Goal: Task Accomplishment & Management: Manage account settings

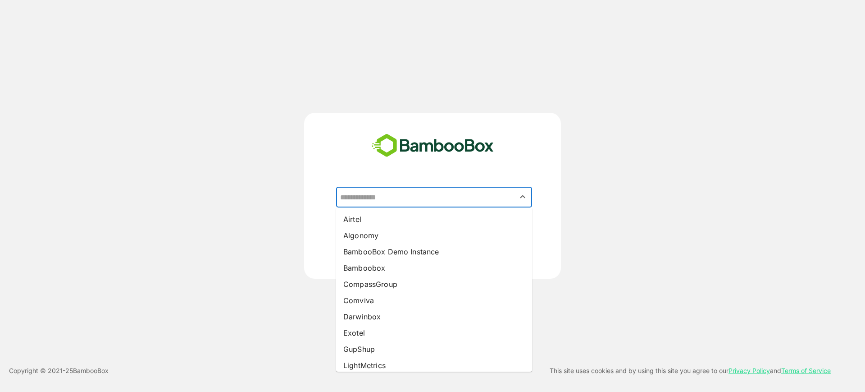
click at [392, 196] on input "text" at bounding box center [434, 196] width 192 height 17
click at [376, 302] on li "Comviva" at bounding box center [434, 300] width 196 height 16
type input "*******"
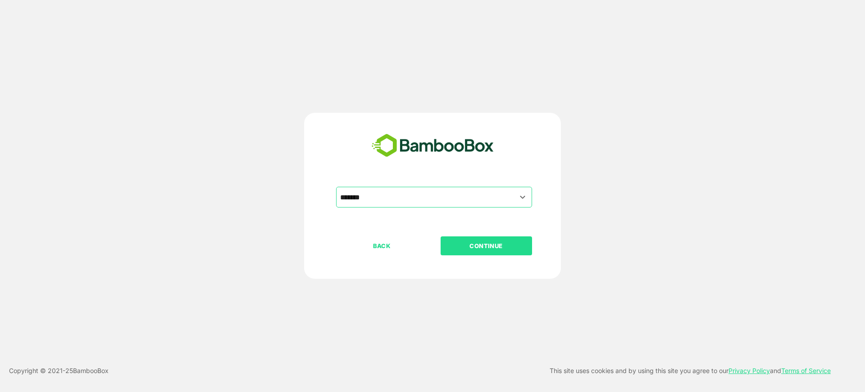
click at [481, 236] on button "CONTINUE" at bounding box center [486, 245] width 91 height 19
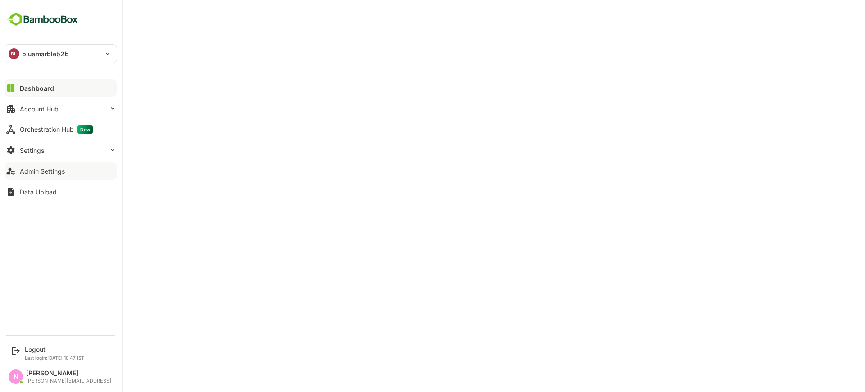
click at [24, 178] on button "Admin Settings" at bounding box center [61, 171] width 113 height 18
click at [43, 349] on div "Logout" at bounding box center [54, 349] width 59 height 8
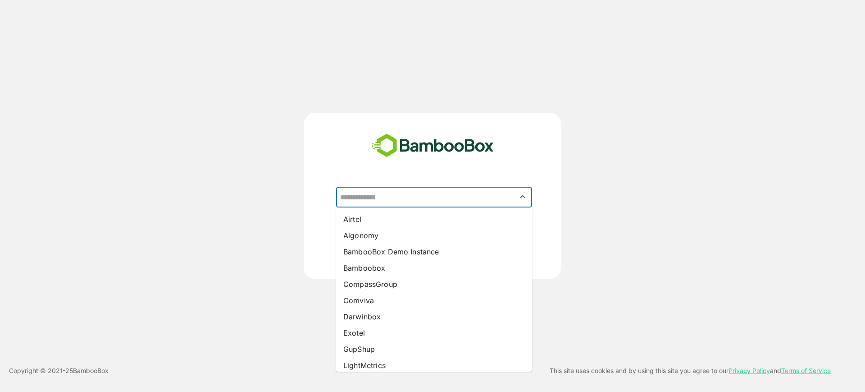
click at [390, 195] on input "text" at bounding box center [434, 196] width 192 height 17
click at [372, 297] on li "Comviva" at bounding box center [434, 300] width 196 height 16
type input "*******"
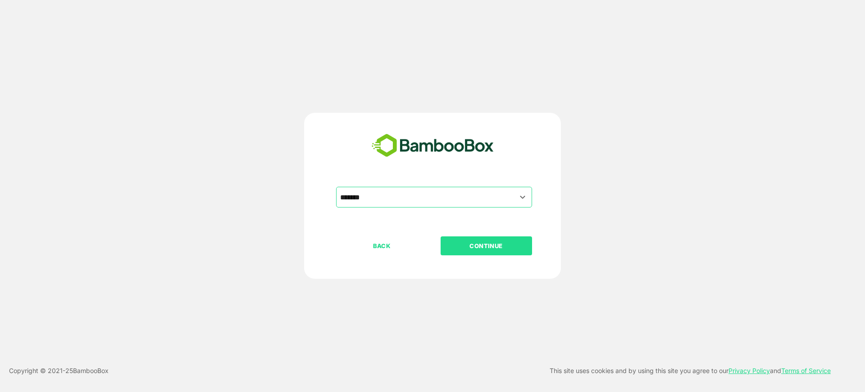
click at [474, 241] on p "CONTINUE" at bounding box center [486, 246] width 90 height 10
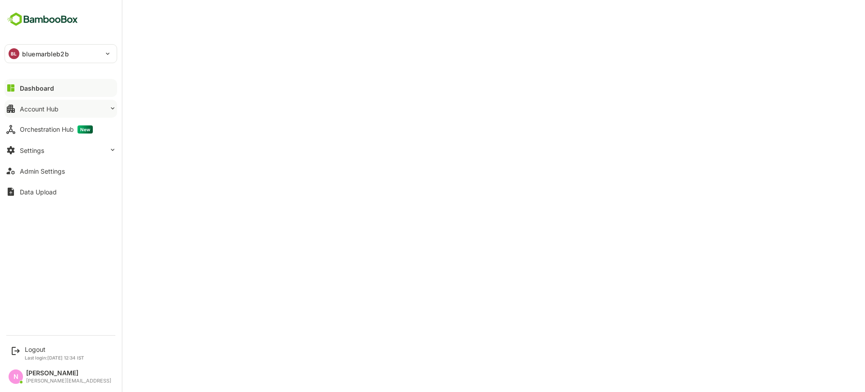
click at [55, 112] on div "Account Hub" at bounding box center [39, 109] width 39 height 8
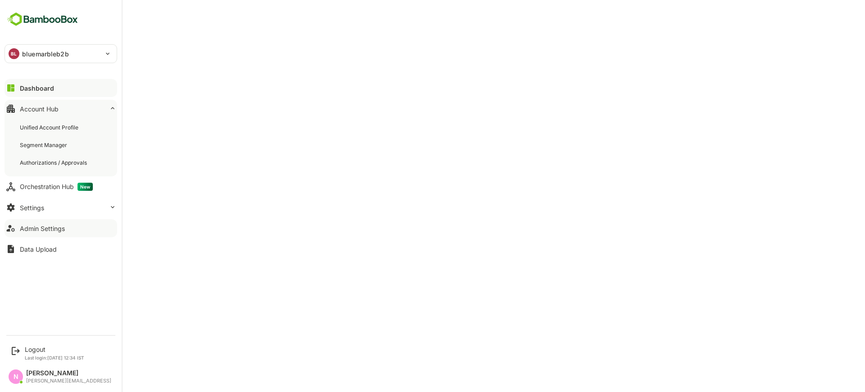
click at [38, 229] on div "Admin Settings" at bounding box center [42, 228] width 45 height 8
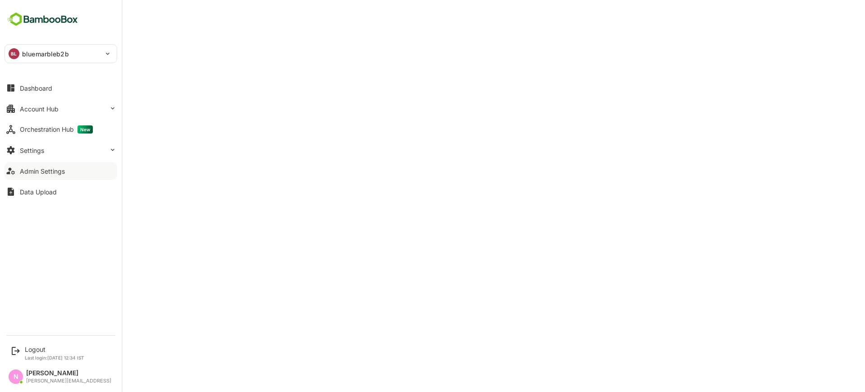
click at [13, 173] on icon at bounding box center [10, 170] width 11 height 11
